Goal: Navigation & Orientation: Understand site structure

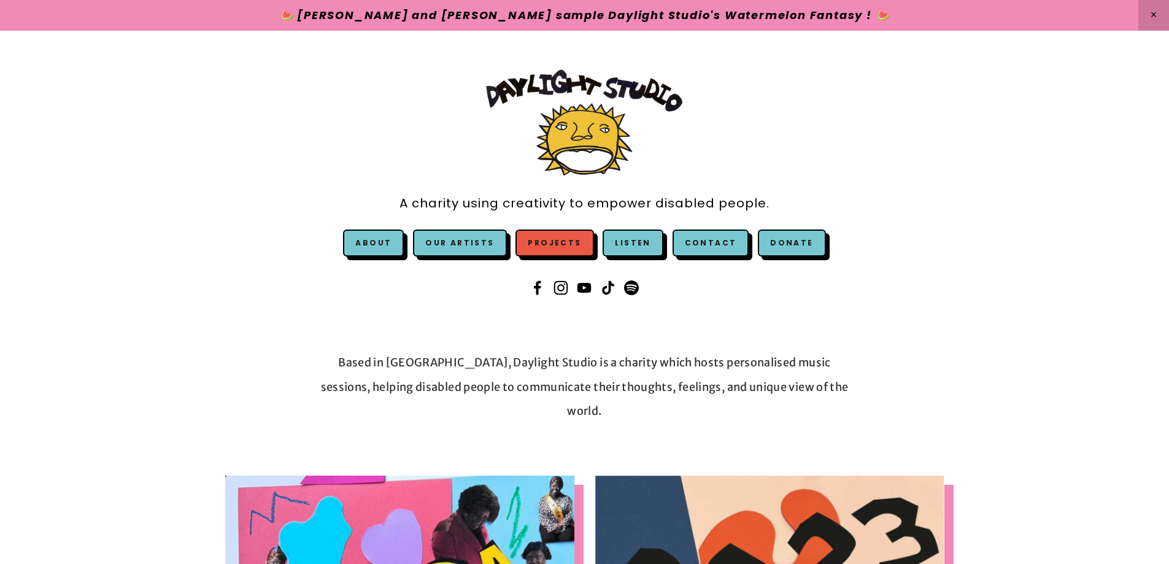
click at [553, 240] on link "Projects" at bounding box center [554, 242] width 78 height 27
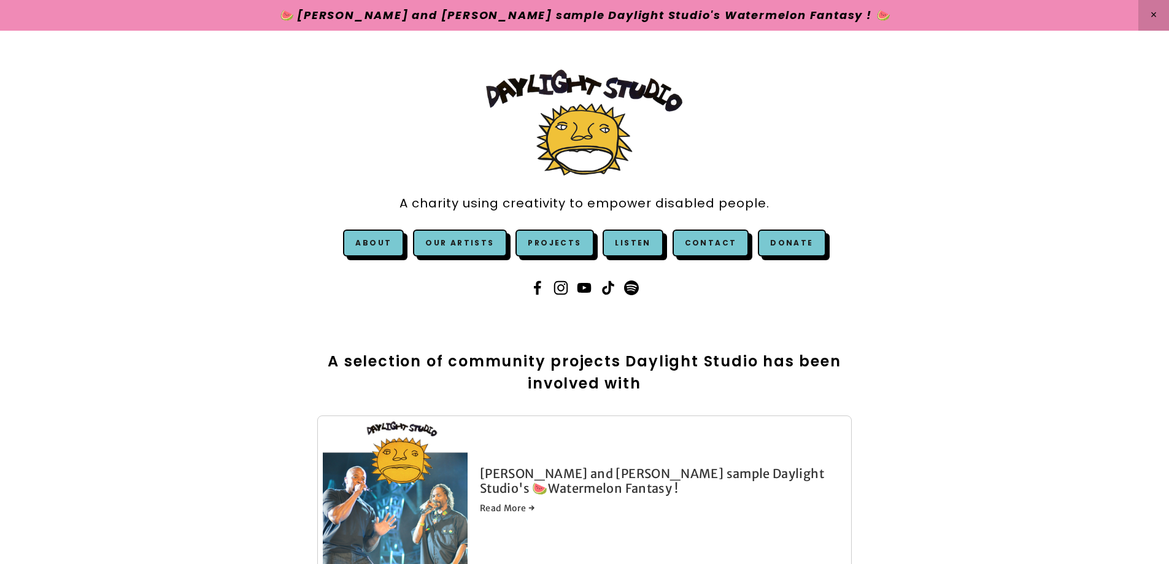
click at [387, 118] on div "A charity using creativity to empower disabled people. About Our Story & Team A…" at bounding box center [584, 184] width 501 height 252
click at [208, 266] on div "A charity using creativity to empower disabled people. About" at bounding box center [584, 184] width 1169 height 307
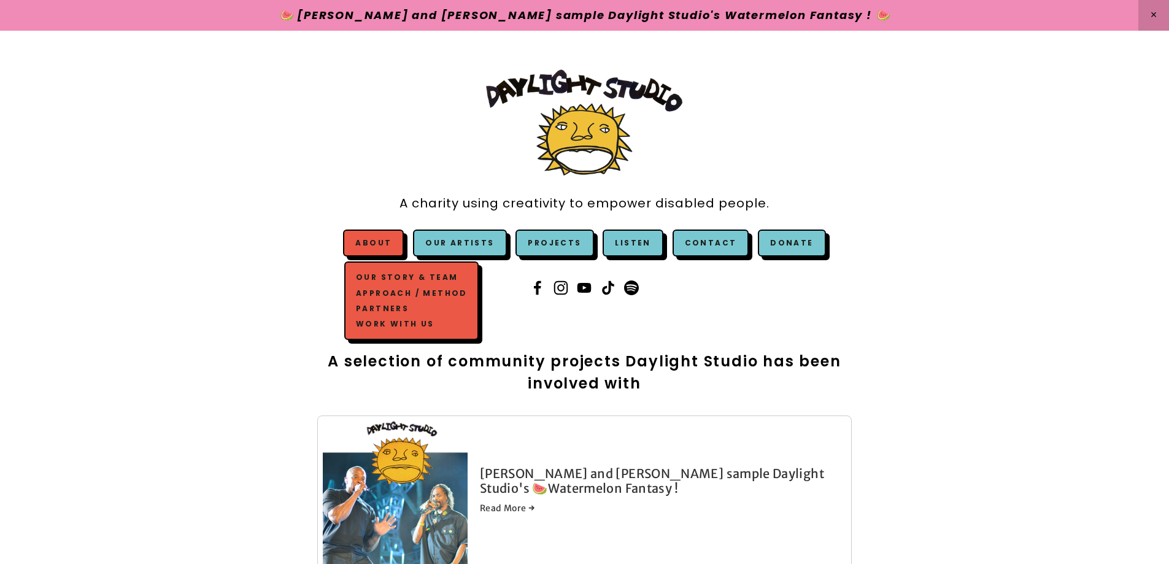
click at [386, 247] on link "About" at bounding box center [373, 242] width 36 height 10
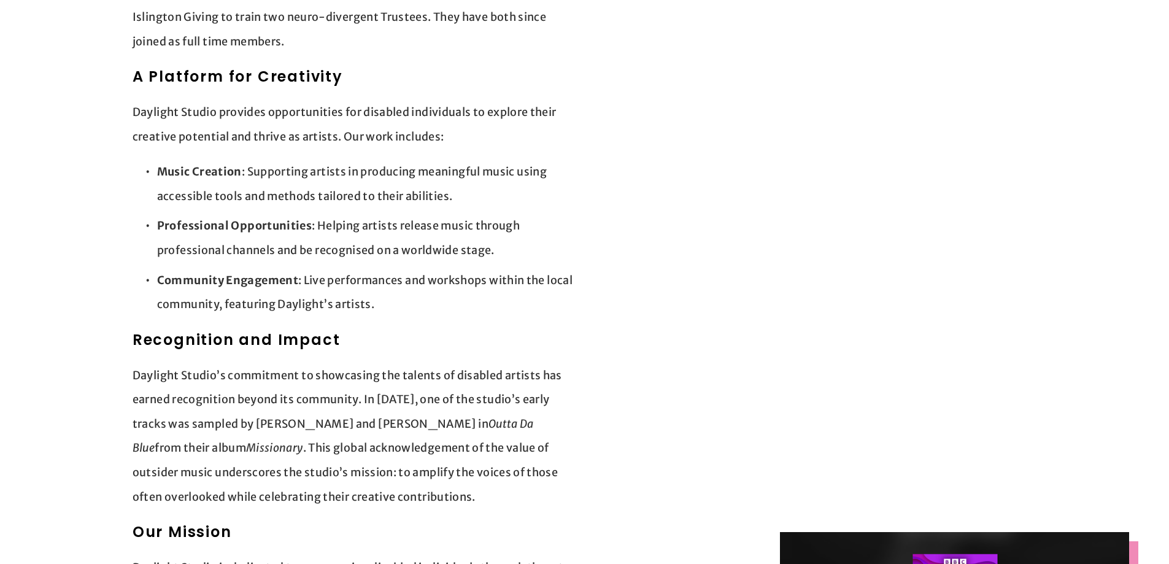
scroll to position [552, 0]
